Goal: Task Accomplishment & Management: Manage account settings

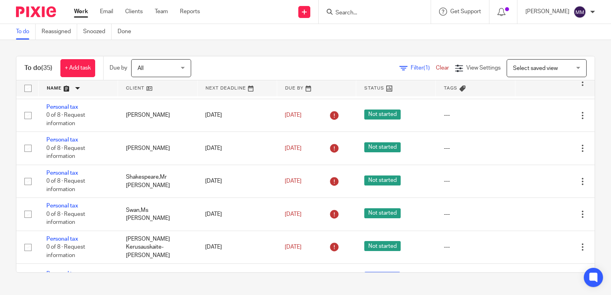
scroll to position [864, 0]
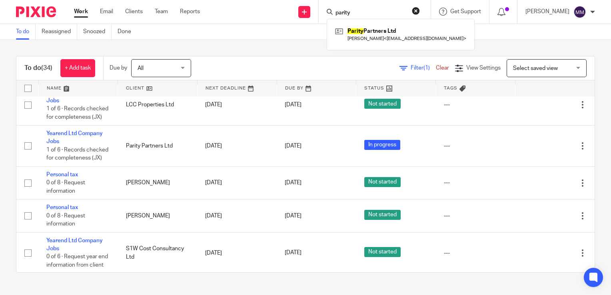
scroll to position [1003, 0]
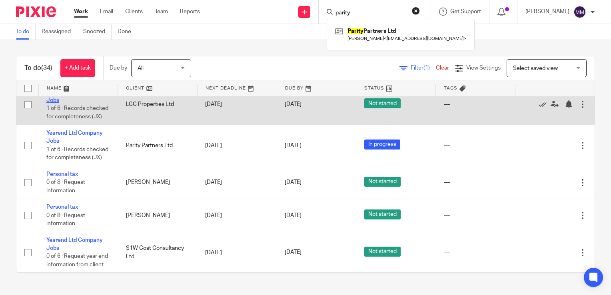
click at [78, 103] on link "Yearend Ltd Company Jobs" at bounding box center [74, 96] width 56 height 14
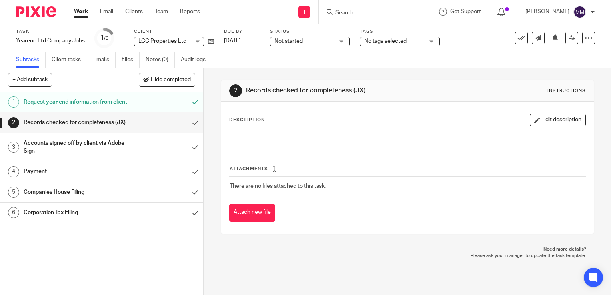
click at [296, 38] on span "Not started" at bounding box center [304, 41] width 60 height 8
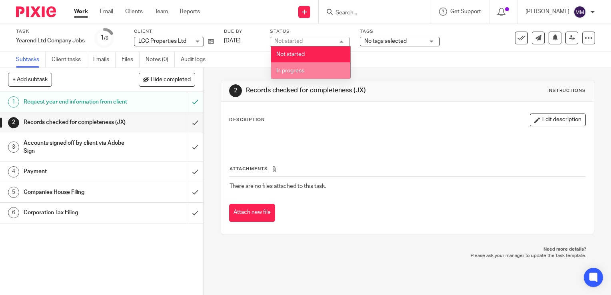
click at [302, 66] on li "In progress" at bounding box center [310, 70] width 79 height 16
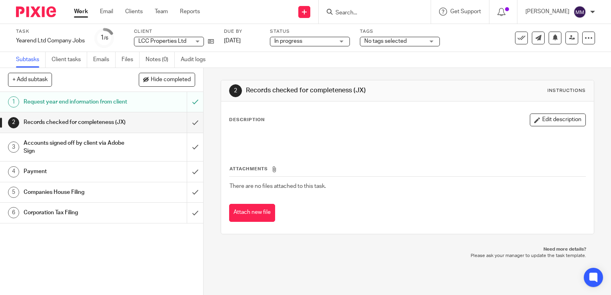
click at [27, 16] on img at bounding box center [36, 11] width 40 height 11
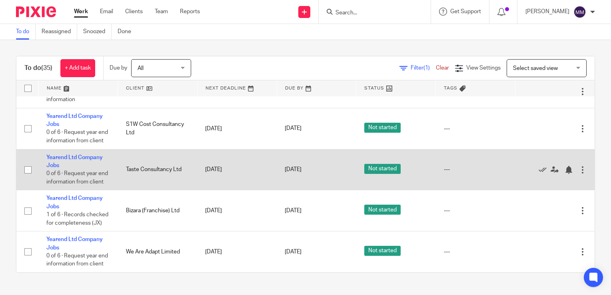
scroll to position [1179, 0]
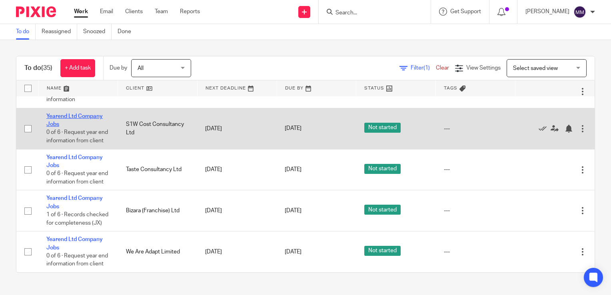
click at [89, 127] on link "Yearend Ltd Company Jobs" at bounding box center [74, 121] width 56 height 14
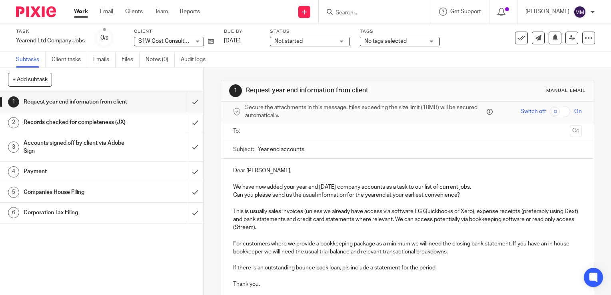
click at [324, 44] on span "Not started" at bounding box center [304, 41] width 60 height 8
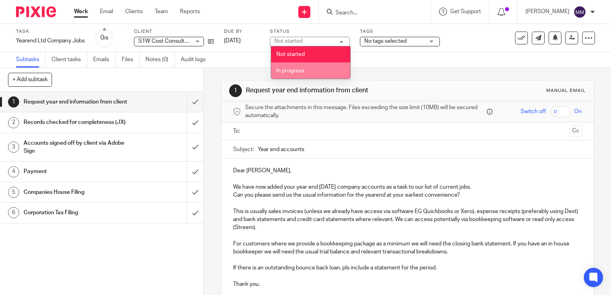
click at [324, 64] on li "In progress" at bounding box center [310, 70] width 79 height 16
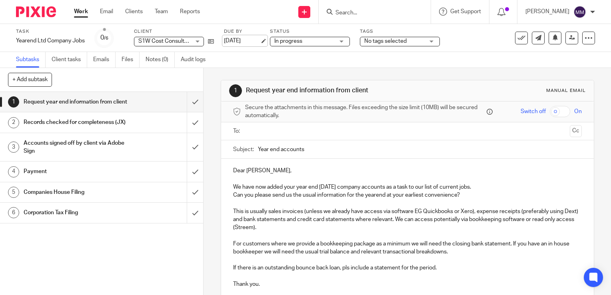
click at [238, 42] on link "8 Oct 2025" at bounding box center [242, 41] width 36 height 8
click at [39, 15] on img at bounding box center [36, 11] width 40 height 11
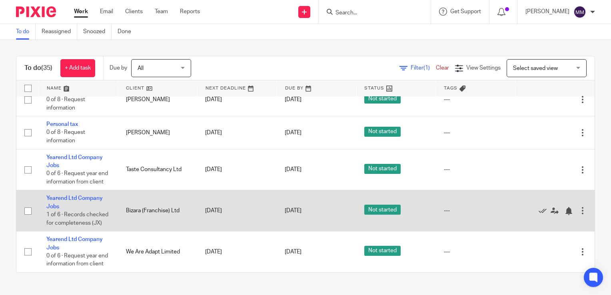
scroll to position [1168, 0]
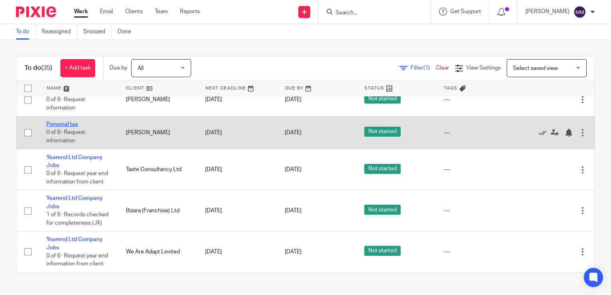
click at [69, 127] on link "Personal tax" at bounding box center [62, 125] width 32 height 6
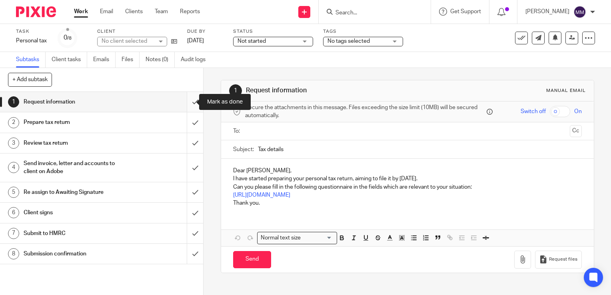
click at [188, 100] on input "submit" at bounding box center [101, 102] width 203 height 20
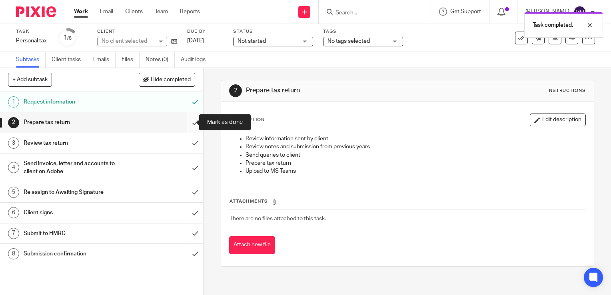
click at [185, 120] on input "submit" at bounding box center [101, 122] width 203 height 20
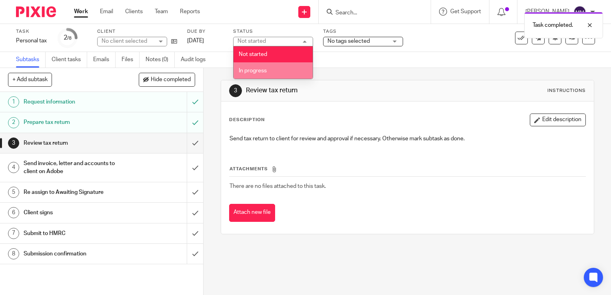
click at [293, 66] on li "In progress" at bounding box center [273, 70] width 79 height 16
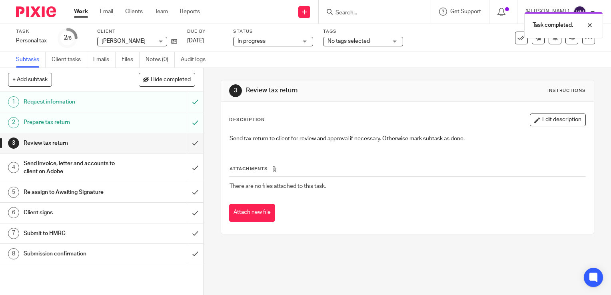
click at [37, 11] on img at bounding box center [36, 11] width 40 height 11
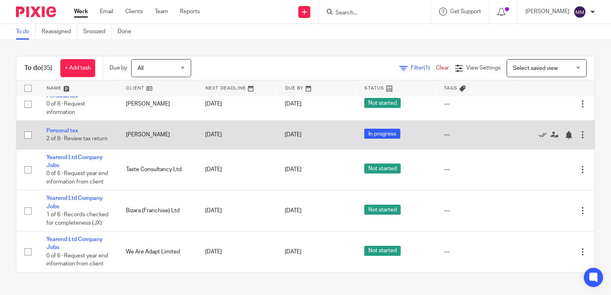
scroll to position [1155, 0]
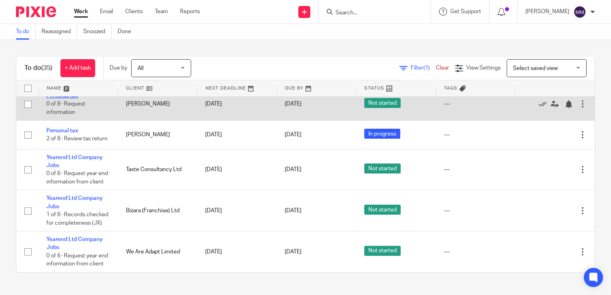
click at [66, 99] on link "Personal tax" at bounding box center [62, 96] width 32 height 6
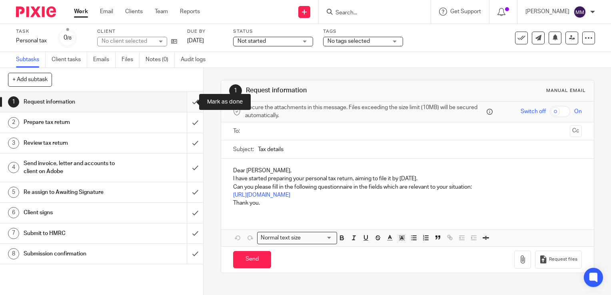
click at [187, 105] on input "submit" at bounding box center [101, 102] width 203 height 20
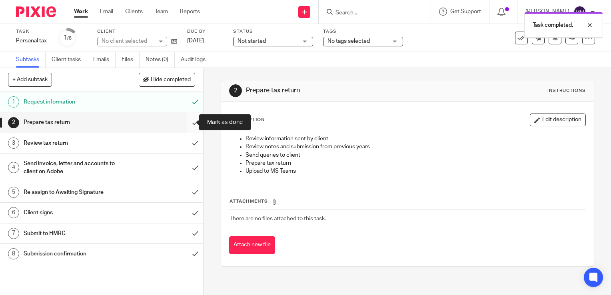
click at [189, 122] on input "submit" at bounding box center [101, 122] width 203 height 20
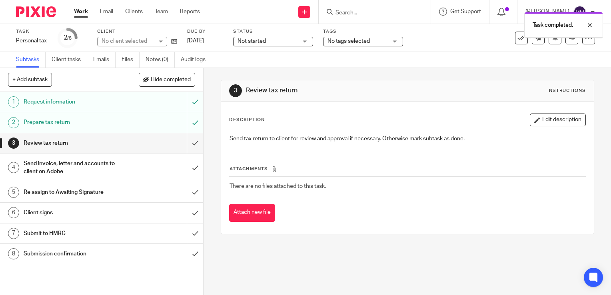
click at [301, 37] on div "Not started Not started" at bounding box center [273, 42] width 80 height 10
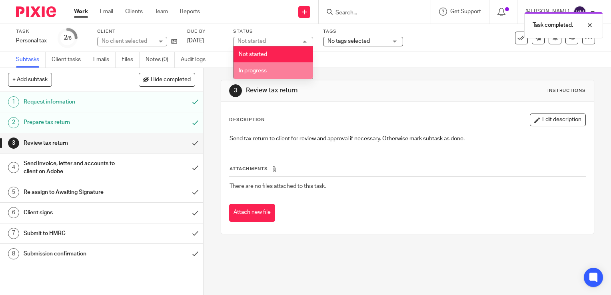
click at [293, 65] on li "In progress" at bounding box center [273, 70] width 79 height 16
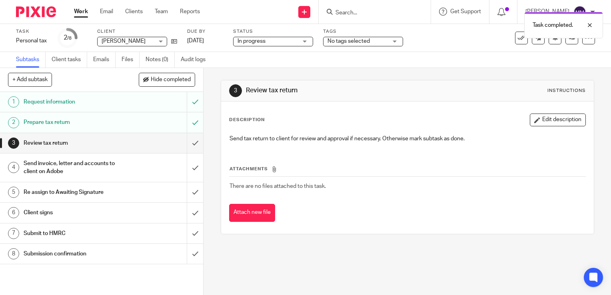
click at [46, 16] on img at bounding box center [36, 11] width 40 height 11
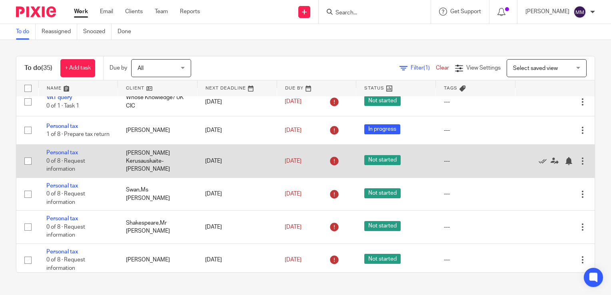
scroll to position [11, 0]
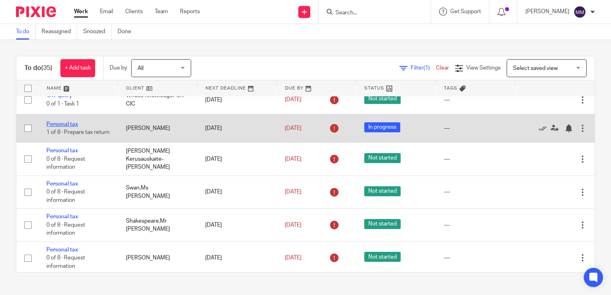
click at [78, 122] on link "Personal tax" at bounding box center [62, 125] width 32 height 6
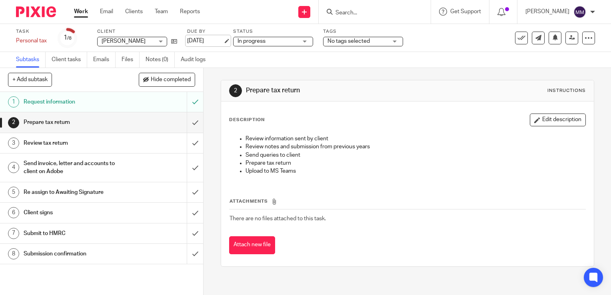
click at [215, 44] on link "3 May 2025" at bounding box center [205, 41] width 36 height 8
click at [50, 14] on img at bounding box center [36, 11] width 40 height 11
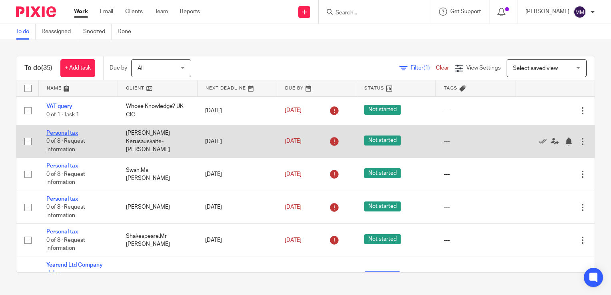
click at [70, 132] on link "Personal tax" at bounding box center [62, 133] width 32 height 6
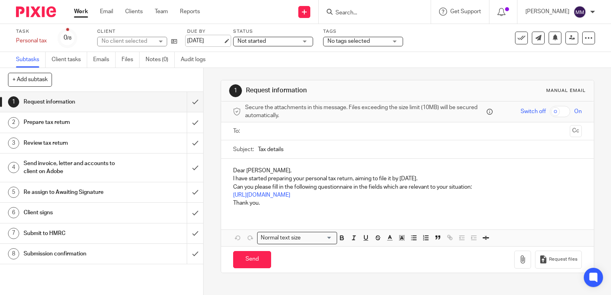
click at [219, 42] on link "[DATE]" at bounding box center [205, 41] width 36 height 8
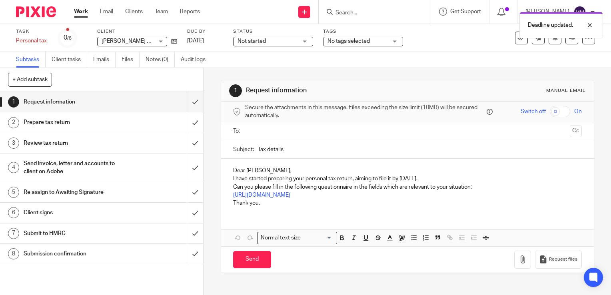
click at [31, 15] on img at bounding box center [36, 11] width 40 height 11
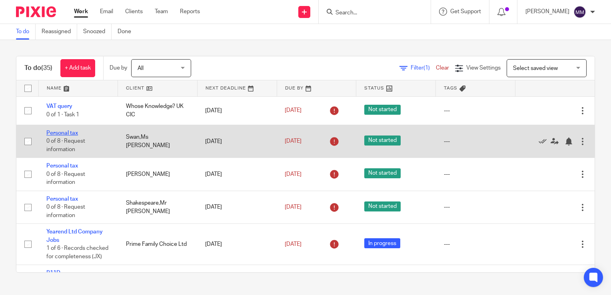
click at [62, 132] on link "Personal tax" at bounding box center [62, 133] width 32 height 6
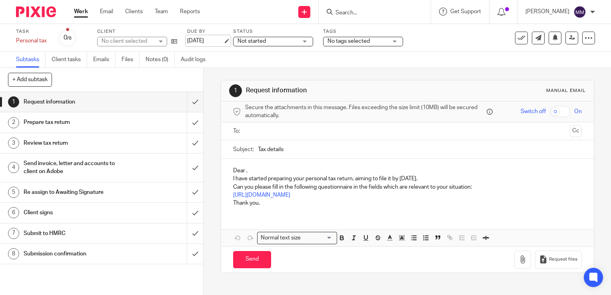
click at [214, 44] on link "23 May 2025" at bounding box center [205, 41] width 36 height 8
click at [52, 16] on img at bounding box center [36, 11] width 40 height 11
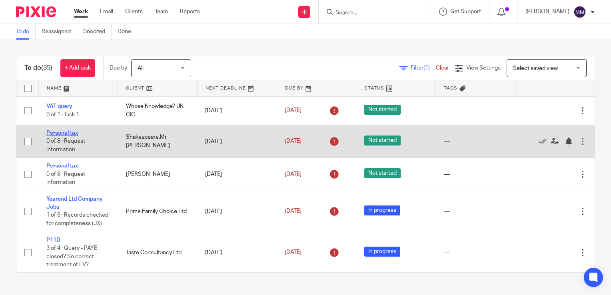
click at [68, 132] on link "Personal tax" at bounding box center [62, 133] width 32 height 6
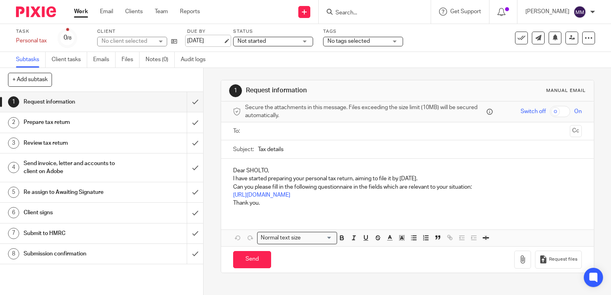
click at [220, 39] on link "[DATE]" at bounding box center [205, 41] width 36 height 8
click at [249, 42] on span "Not started" at bounding box center [252, 41] width 28 height 6
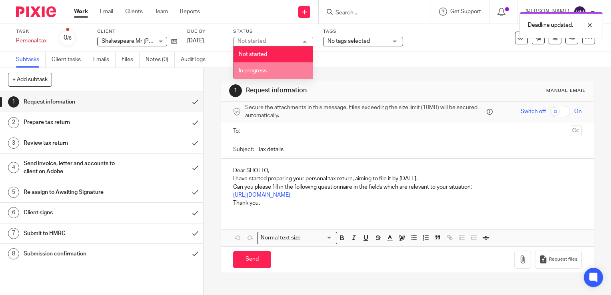
click at [263, 70] on span "In progress" at bounding box center [253, 71] width 28 height 6
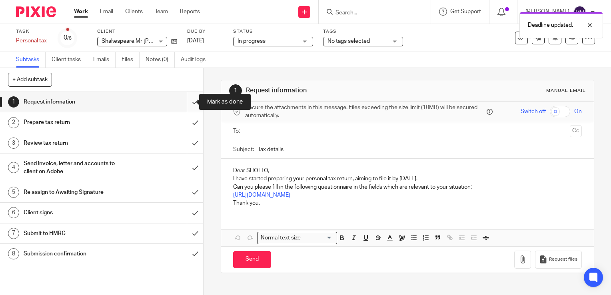
click at [187, 106] on input "submit" at bounding box center [101, 102] width 203 height 20
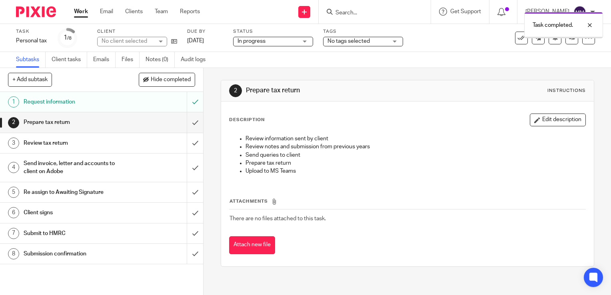
click at [41, 16] on img at bounding box center [36, 11] width 40 height 11
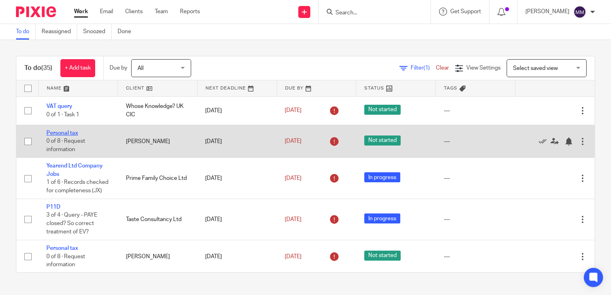
click at [68, 132] on link "Personal tax" at bounding box center [62, 133] width 32 height 6
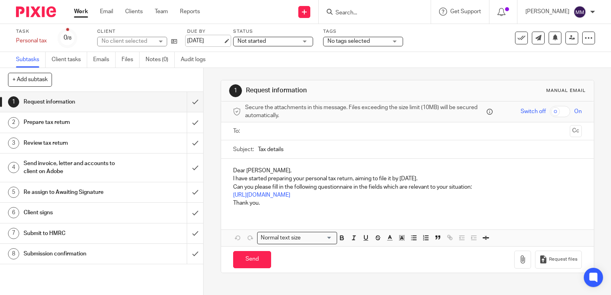
click at [215, 45] on link "[DATE]" at bounding box center [205, 41] width 36 height 8
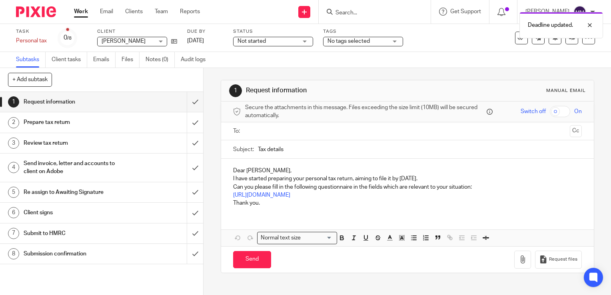
click at [244, 43] on span "Not started" at bounding box center [252, 41] width 28 height 6
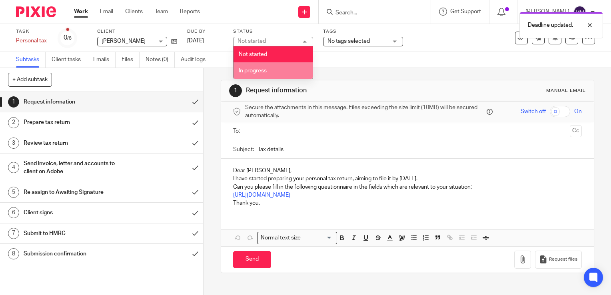
click at [253, 66] on li "In progress" at bounding box center [273, 70] width 79 height 16
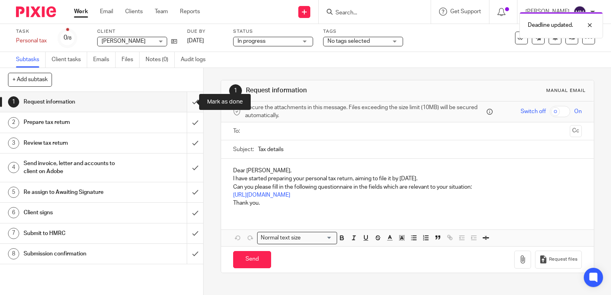
click at [181, 100] on input "submit" at bounding box center [101, 102] width 203 height 20
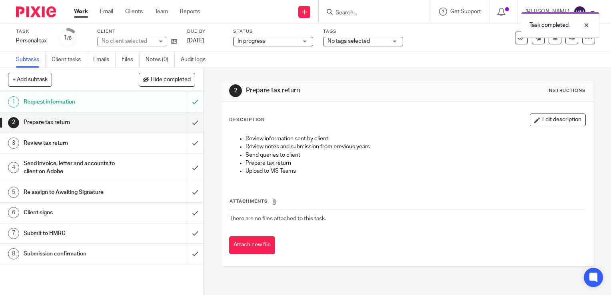
click at [46, 16] on img at bounding box center [36, 11] width 40 height 11
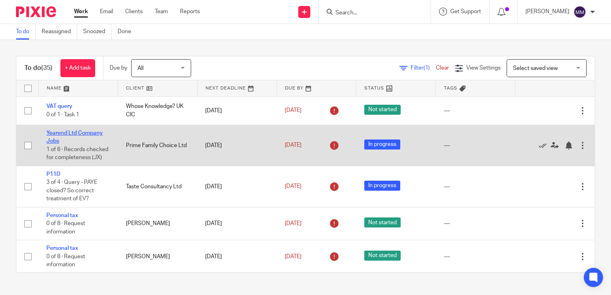
click at [83, 131] on link "Yearend Ltd Company Jobs" at bounding box center [74, 137] width 56 height 14
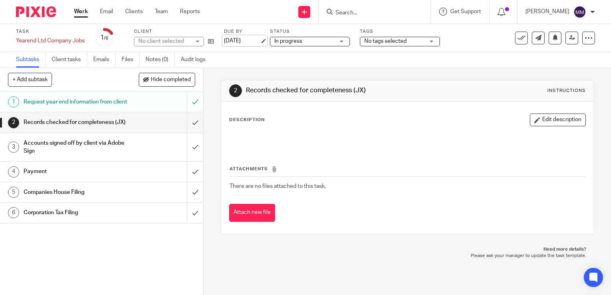
click at [254, 41] on link "16 Jun 2025" at bounding box center [242, 41] width 36 height 8
click at [46, 17] on div at bounding box center [33, 12] width 66 height 24
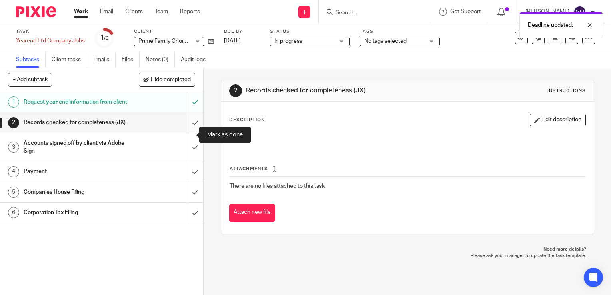
click at [185, 132] on input "submit" at bounding box center [101, 122] width 203 height 20
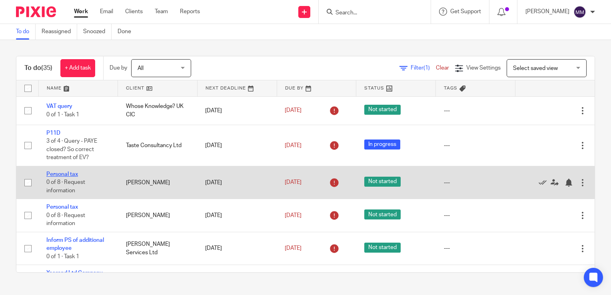
click at [69, 177] on link "Personal tax" at bounding box center [62, 175] width 32 height 6
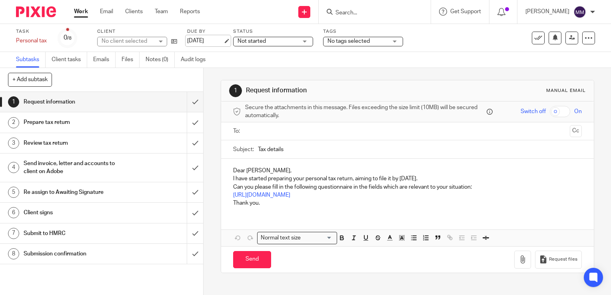
click at [213, 41] on link "[DATE]" at bounding box center [205, 41] width 36 height 8
click at [30, 4] on div at bounding box center [33, 12] width 66 height 24
click at [31, 8] on img at bounding box center [36, 11] width 40 height 11
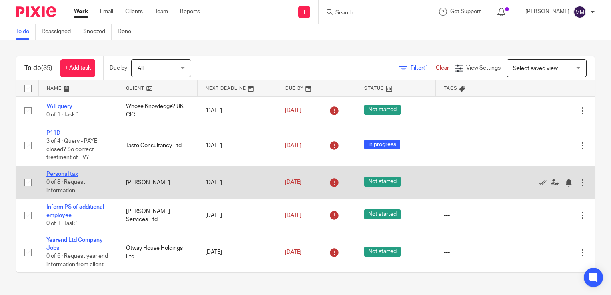
click at [73, 176] on link "Personal tax" at bounding box center [62, 175] width 32 height 6
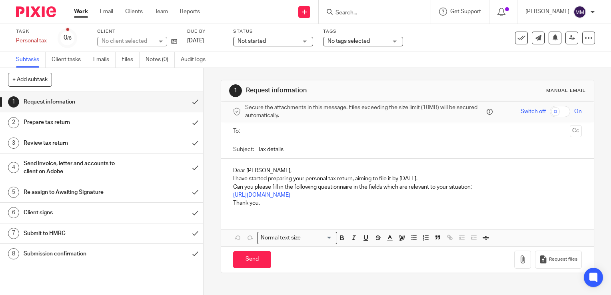
click at [208, 34] on label "Due by" at bounding box center [205, 31] width 36 height 6
click at [207, 37] on link "21 Jun 2025" at bounding box center [205, 41] width 36 height 8
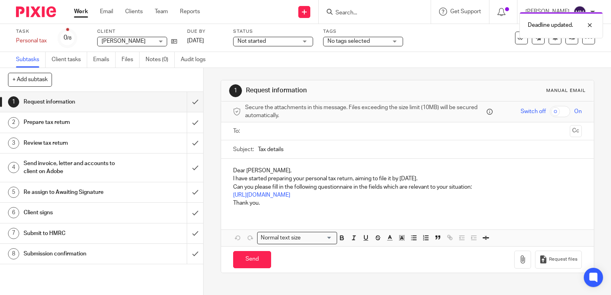
click at [50, 14] on img at bounding box center [36, 11] width 40 height 11
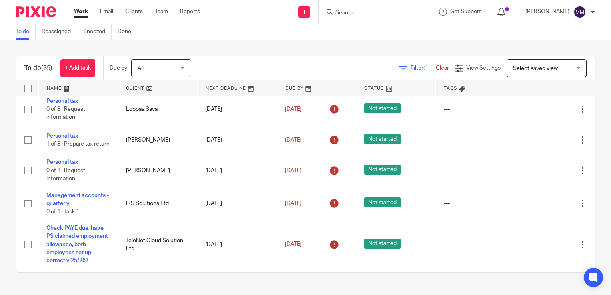
scroll to position [241, 0]
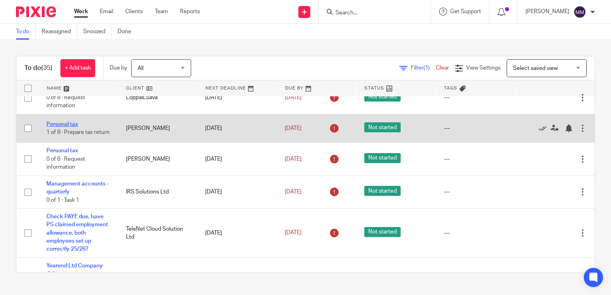
click at [68, 127] on link "Personal tax" at bounding box center [62, 125] width 32 height 6
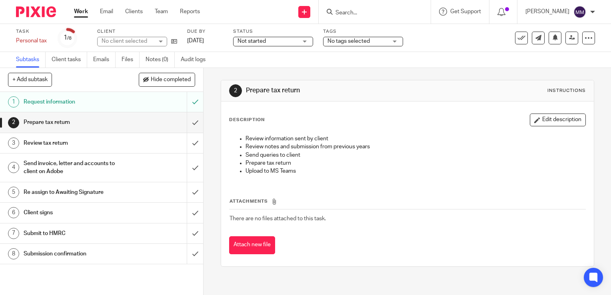
click at [293, 43] on span "Not started" at bounding box center [268, 41] width 60 height 8
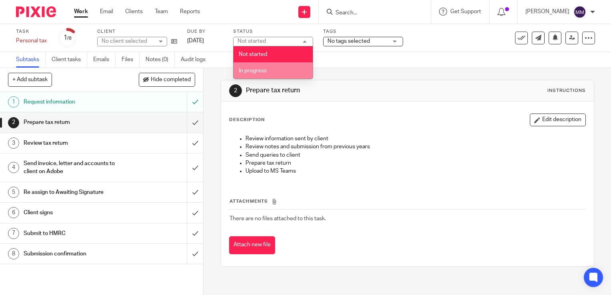
click at [290, 67] on li "In progress" at bounding box center [273, 70] width 79 height 16
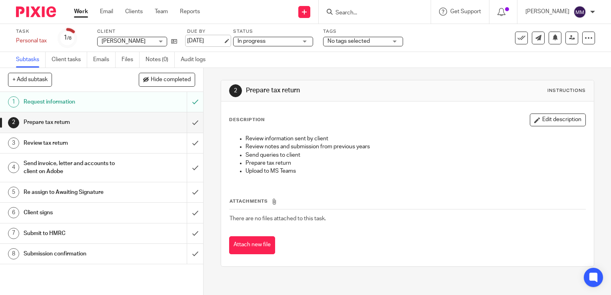
click at [200, 41] on link "17 Jul 2025" at bounding box center [205, 41] width 36 height 8
click at [43, 18] on div at bounding box center [33, 12] width 66 height 24
click at [42, 16] on img at bounding box center [36, 11] width 40 height 11
